Goal: Task Accomplishment & Management: Use online tool/utility

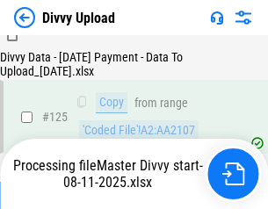
scroll to position [1736, 0]
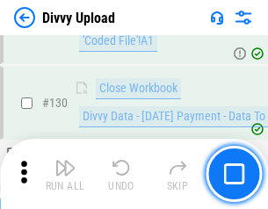
scroll to position [2022, 0]
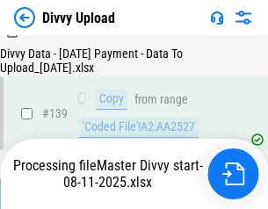
scroll to position [2511, 0]
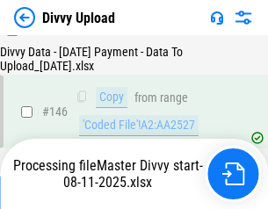
scroll to position [2898, 0]
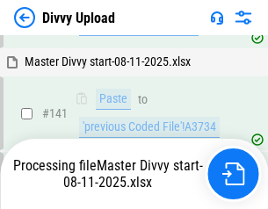
scroll to position [2676, 0]
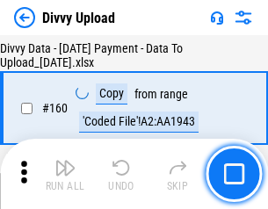
scroll to position [3673, 0]
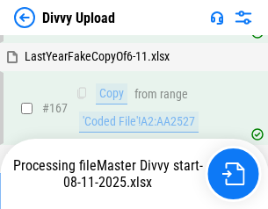
scroll to position [4028, 0]
